Goal: Browse casually

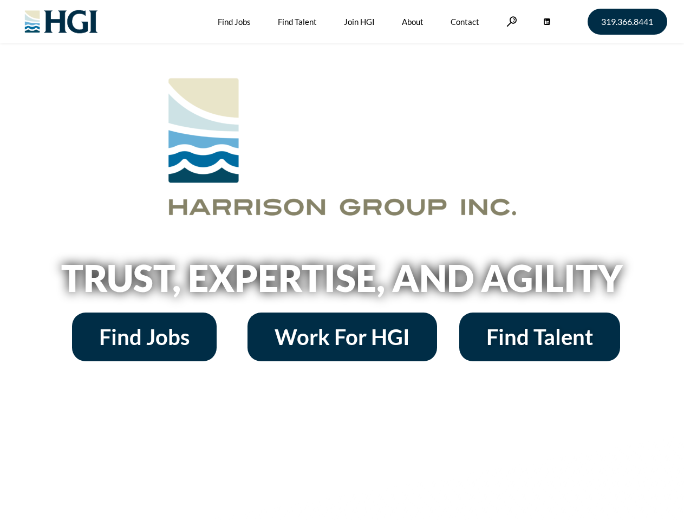
click at [342, 260] on h2 "Trust, Expertise, and Agility" at bounding box center [342, 277] width 617 height 37
click at [510, 21] on link at bounding box center [511, 21] width 11 height 10
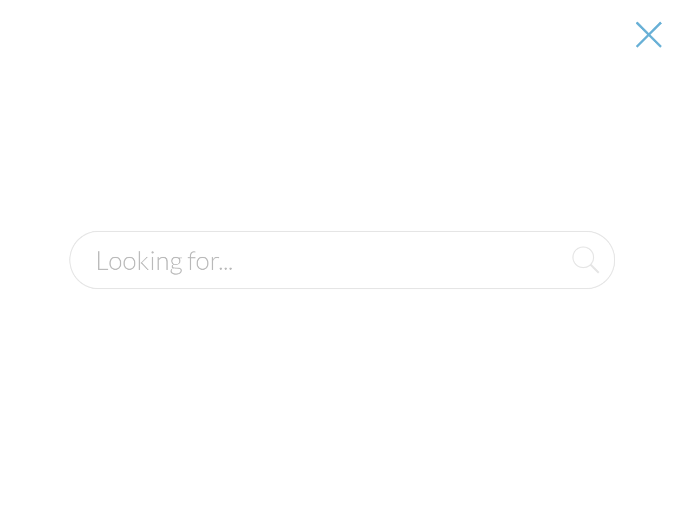
click at [342, 281] on h2 "Trust, Expertise, and Agility" at bounding box center [342, 277] width 617 height 37
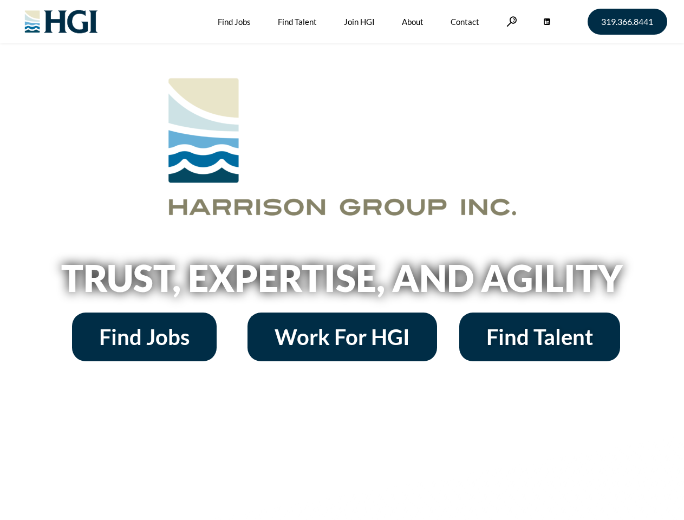
click at [342, 260] on h2 "Trust, Expertise, and Agility" at bounding box center [342, 277] width 617 height 37
click at [510, 21] on link at bounding box center [511, 21] width 11 height 10
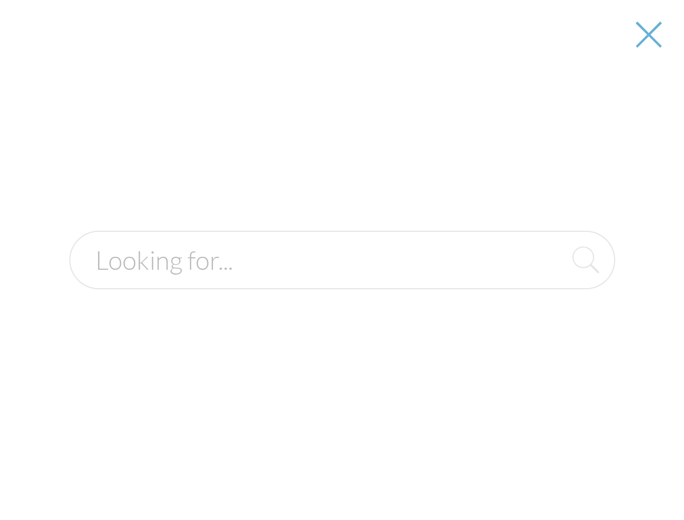
click at [342, 281] on h2 "Trust, Expertise, and Agility" at bounding box center [342, 277] width 617 height 37
